Goal: Information Seeking & Learning: Learn about a topic

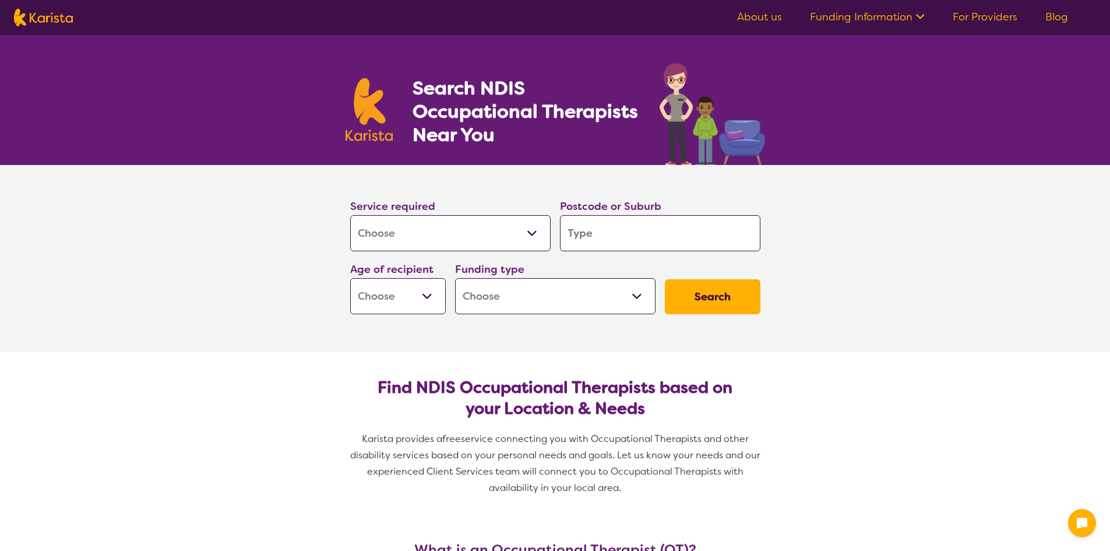
select select "[MEDICAL_DATA]"
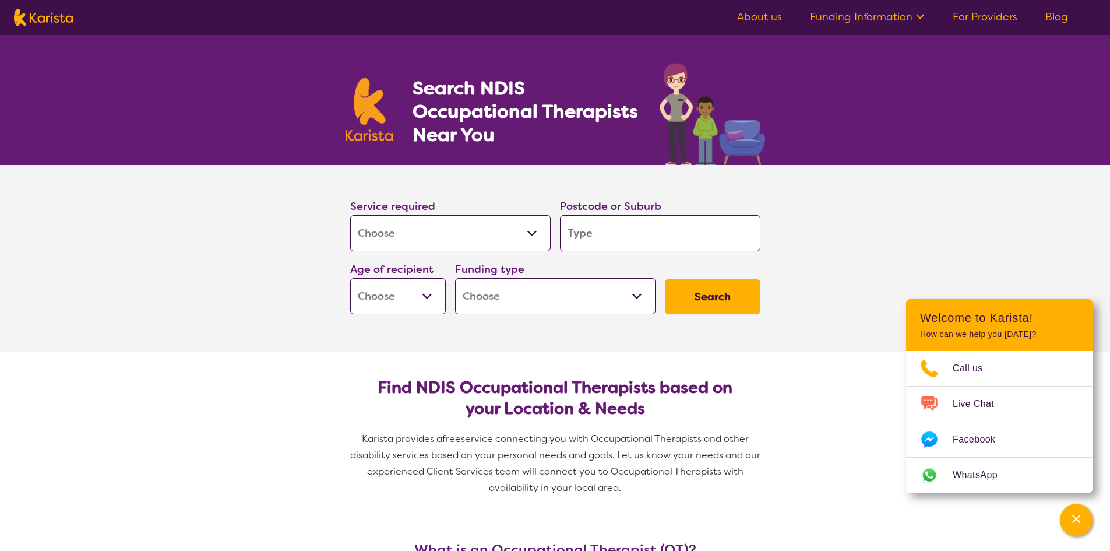
click at [641, 232] on input "search" at bounding box center [660, 233] width 201 height 36
type input "3"
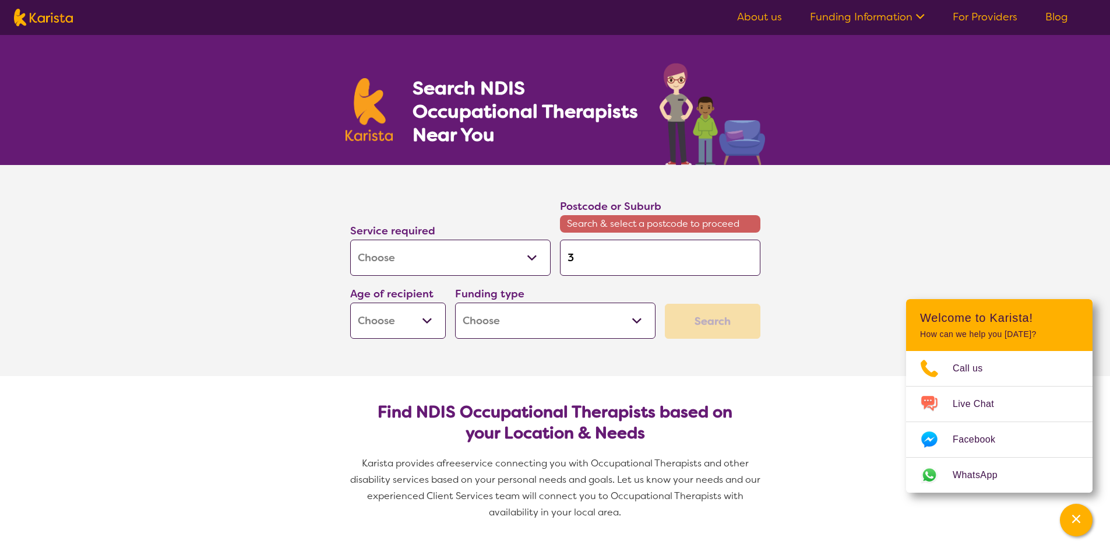
type input "35"
type input "355"
type input "3550"
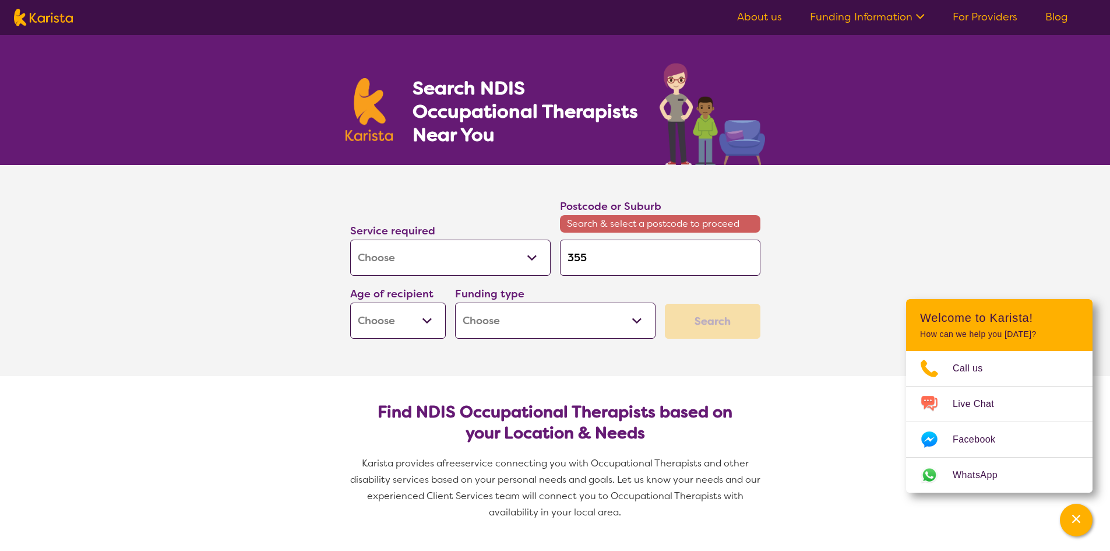
type input "3550"
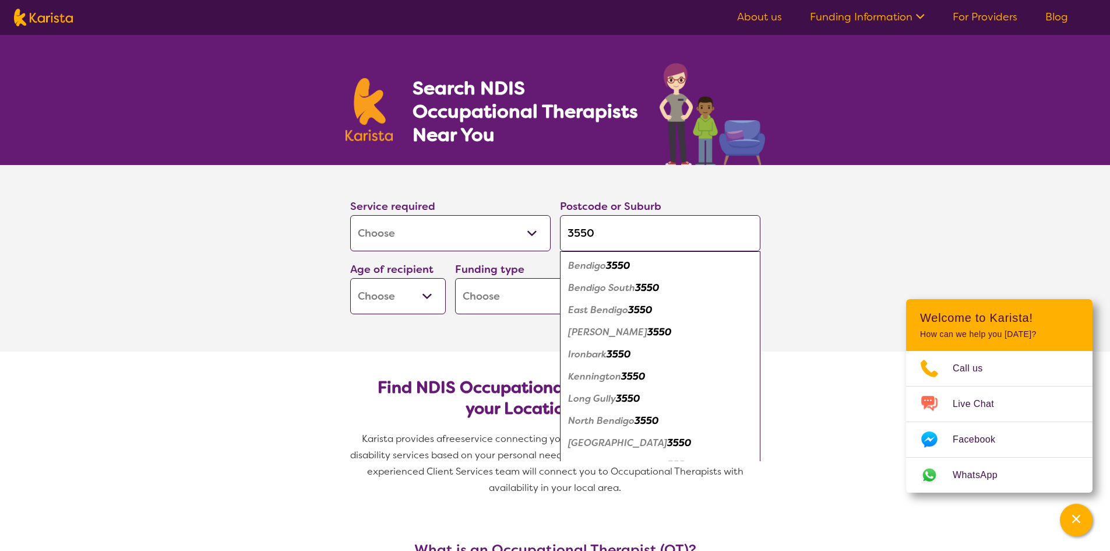
type input "3550"
click at [606, 262] on em "Bendigo" at bounding box center [587, 265] width 38 height 12
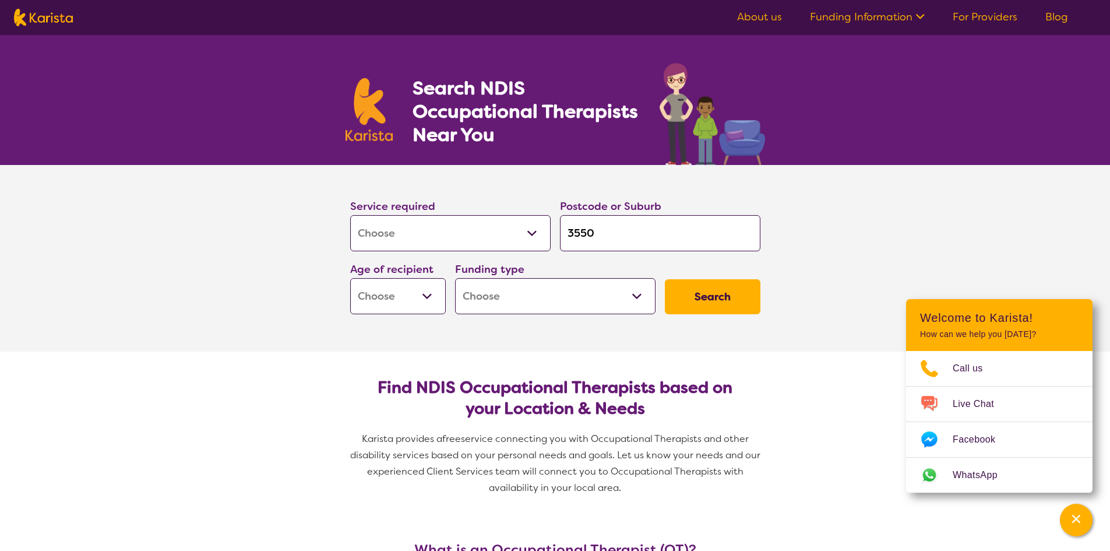
click at [417, 300] on select "Early Childhood - 0 to 9 Child - 10 to 11 Adolescent - 12 to 17 Adult - 18 to 6…" at bounding box center [398, 296] width 96 height 36
select select "AD"
click at [350, 278] on select "Early Childhood - 0 to 9 Child - 10 to 11 Adolescent - 12 to 17 Adult - 18 to 6…" at bounding box center [398, 296] width 96 height 36
select select "AD"
click at [583, 300] on select "Home Care Package (HCP) National Disability Insurance Scheme (NDIS) I don't know" at bounding box center [555, 296] width 201 height 36
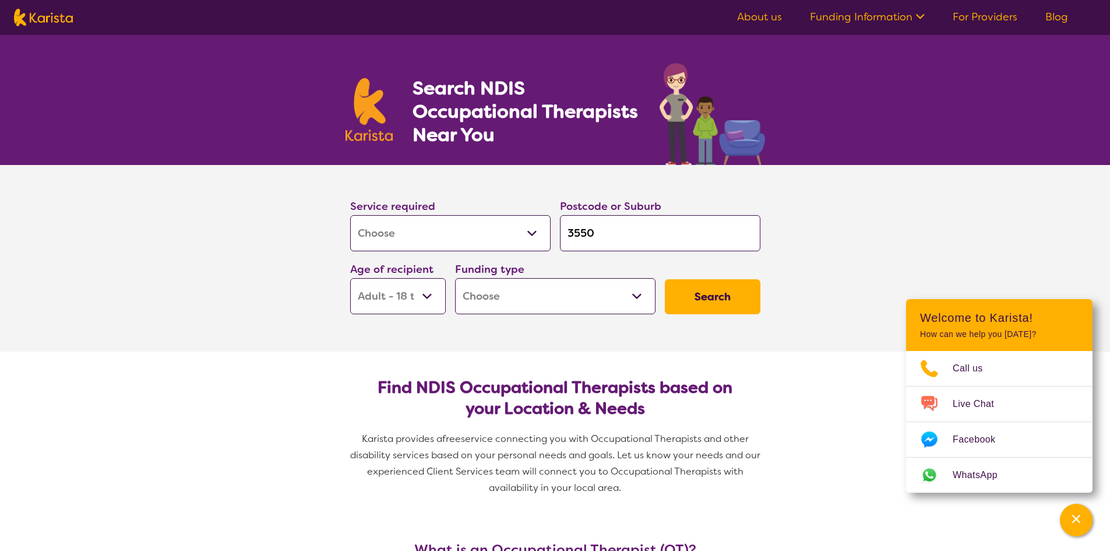
select select "NDIS"
click at [455, 278] on select "Home Care Package (HCP) National Disability Insurance Scheme (NDIS) I don't know" at bounding box center [555, 296] width 201 height 36
select select "NDIS"
click at [732, 292] on button "Search" at bounding box center [713, 296] width 96 height 35
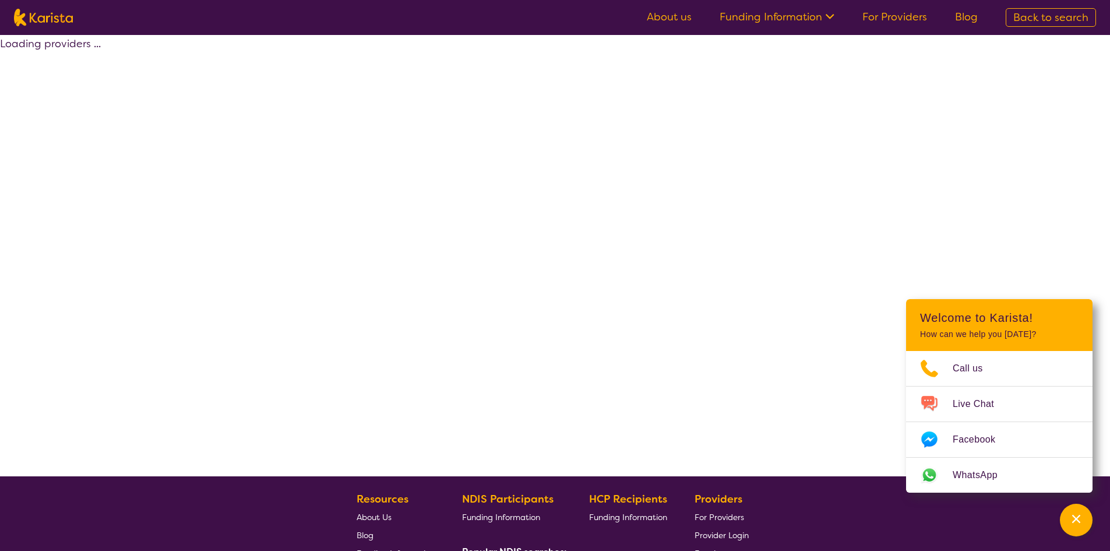
select select "by_score"
